Goal: Find specific page/section: Find specific page/section

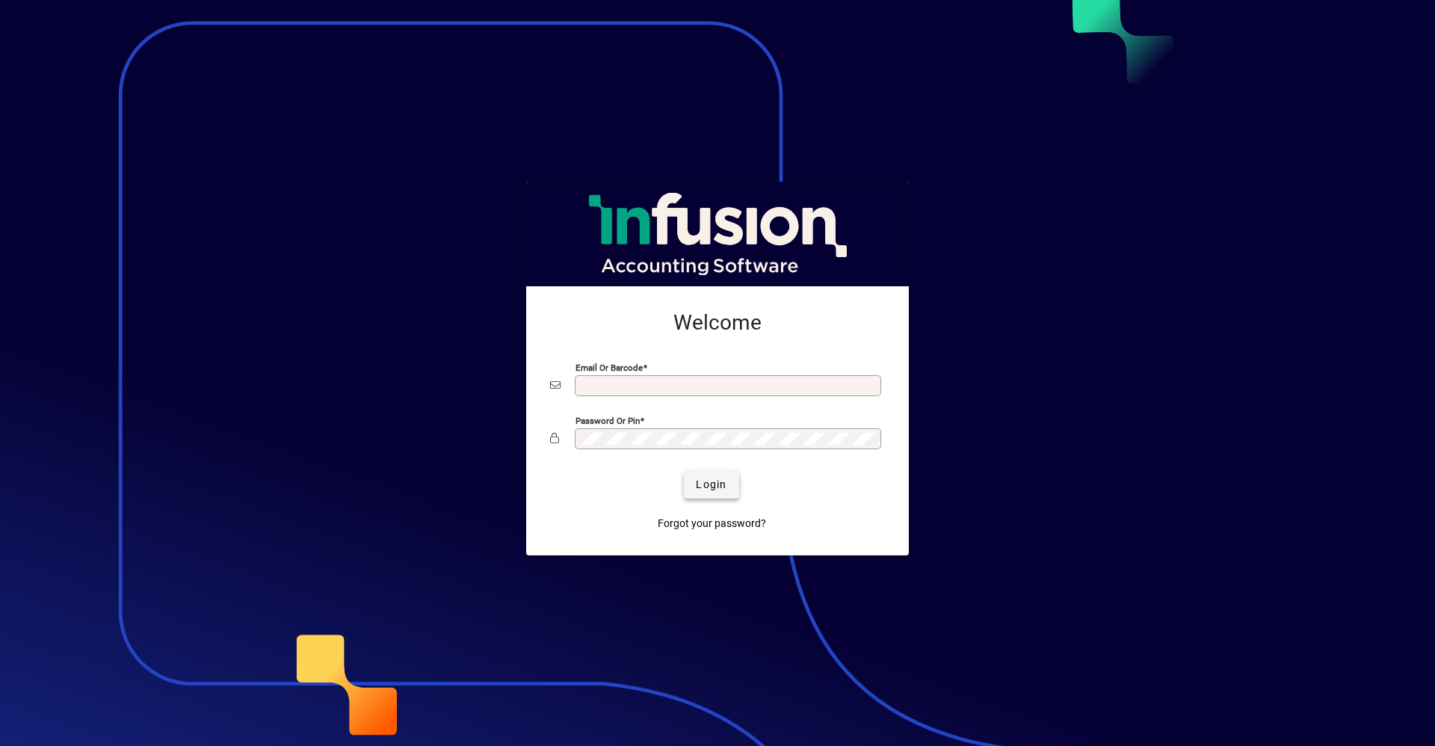
type input "**********"
click at [709, 483] on span "Login" at bounding box center [711, 485] width 31 height 16
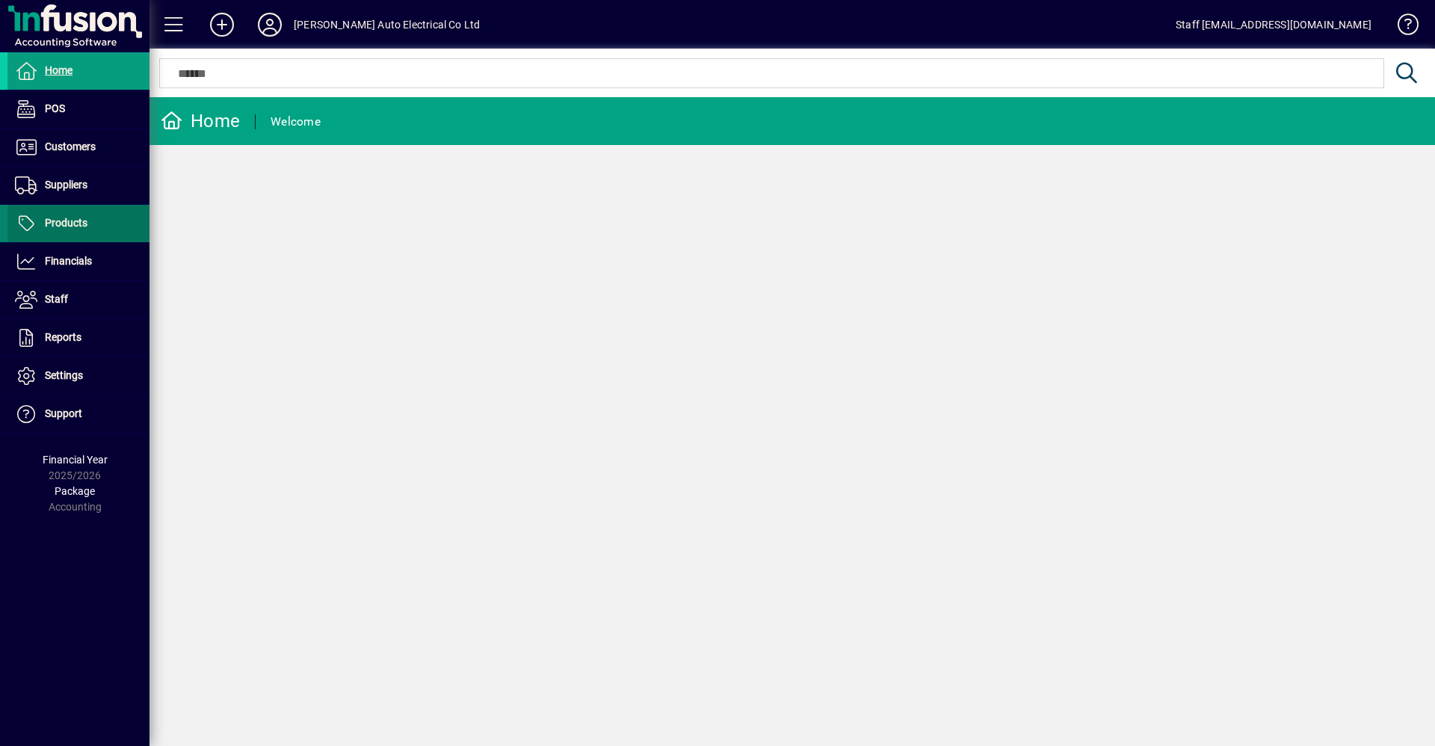
click at [100, 214] on span at bounding box center [78, 223] width 142 height 36
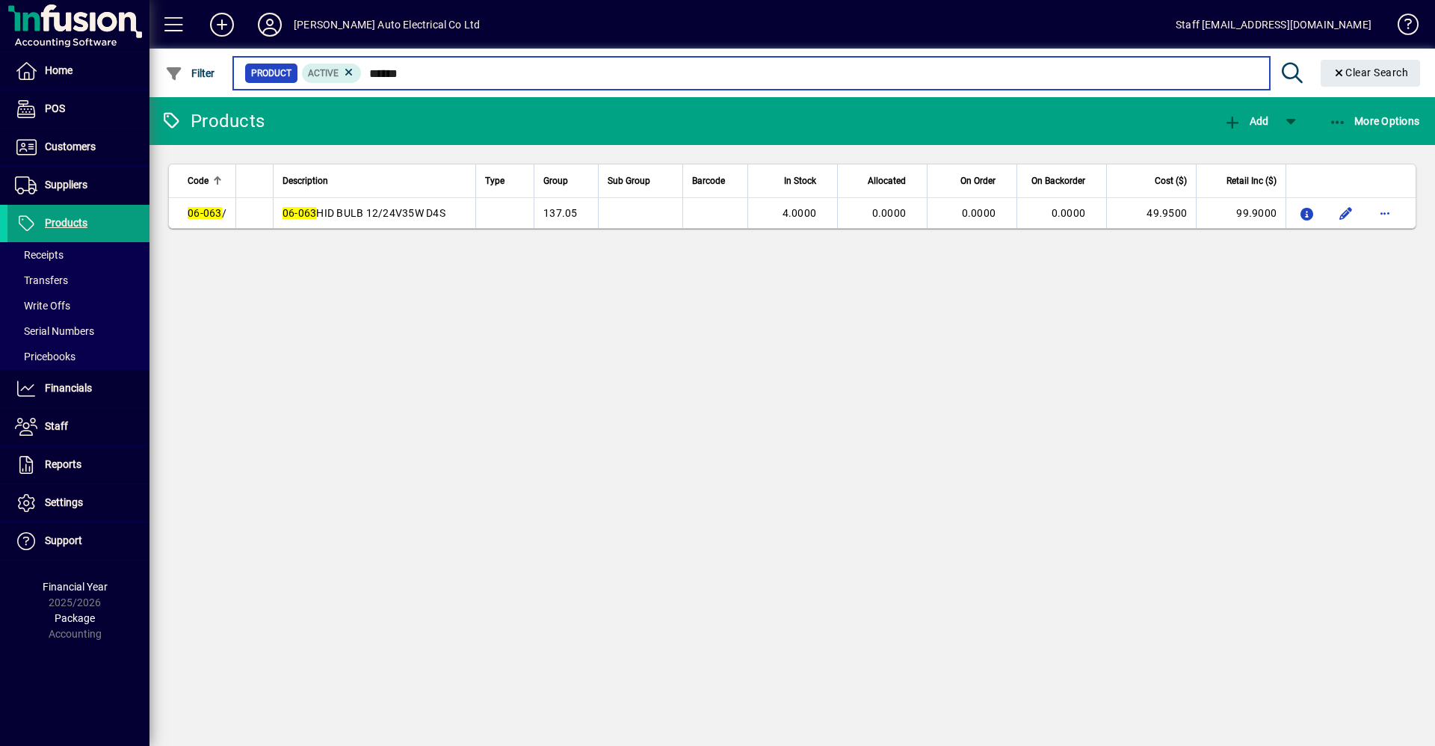
type input "******"
